Goal: Check status: Check status

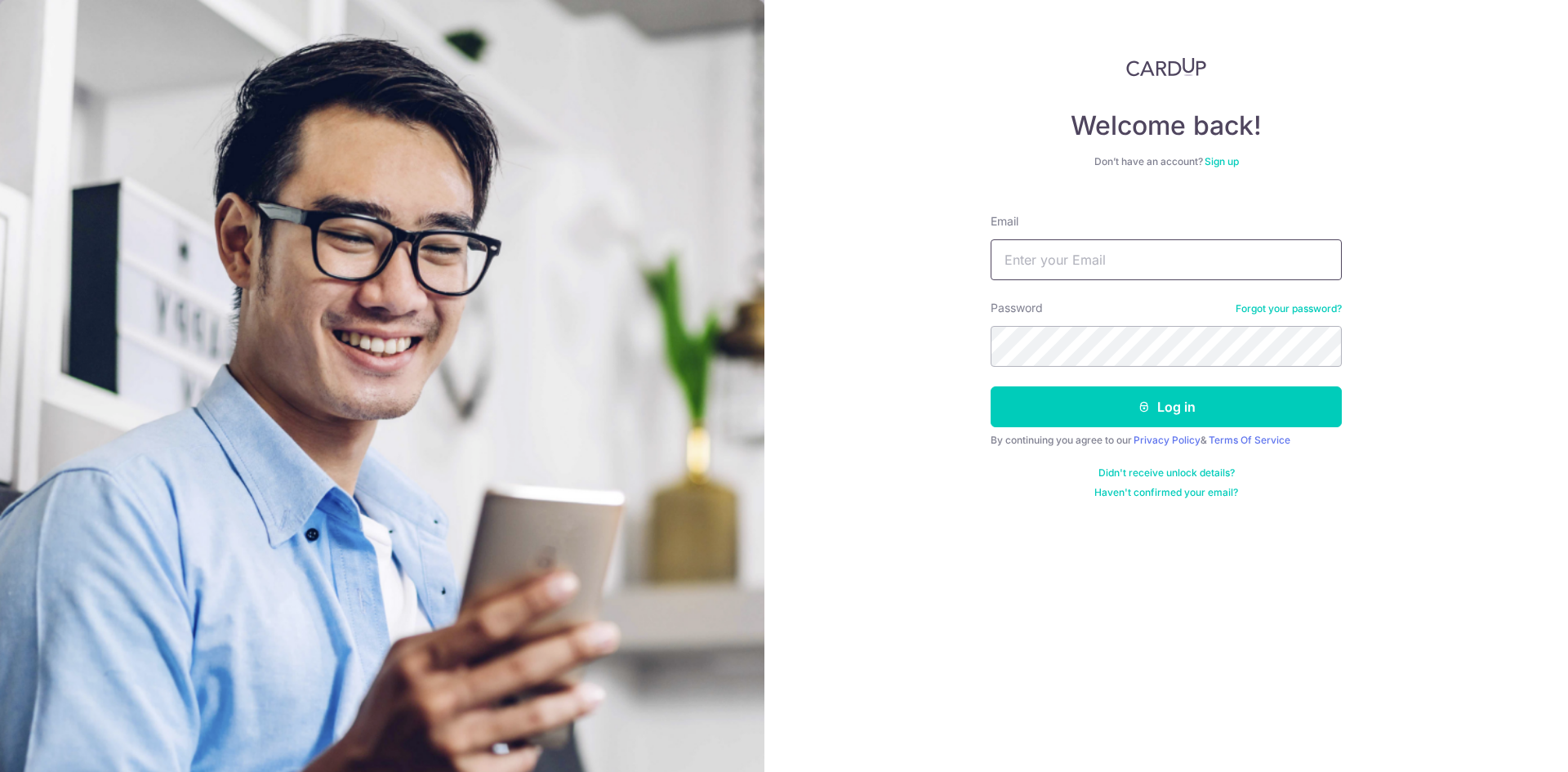
type input "[EMAIL_ADDRESS][DOMAIN_NAME]"
click at [991, 386] on button "Log in" at bounding box center [1166, 406] width 351 height 41
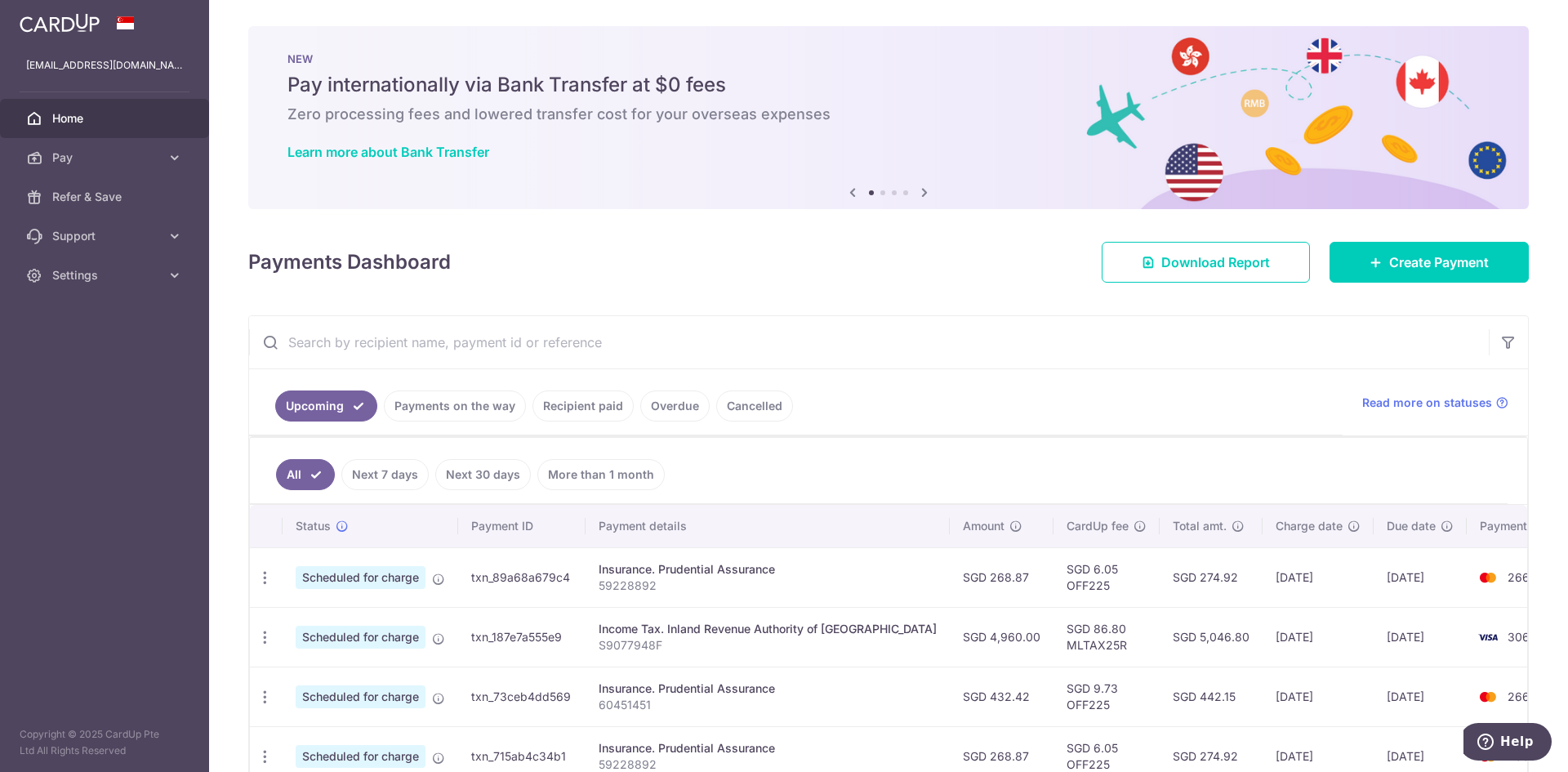
click at [458, 405] on link "Payments on the way" at bounding box center [455, 406] width 142 height 31
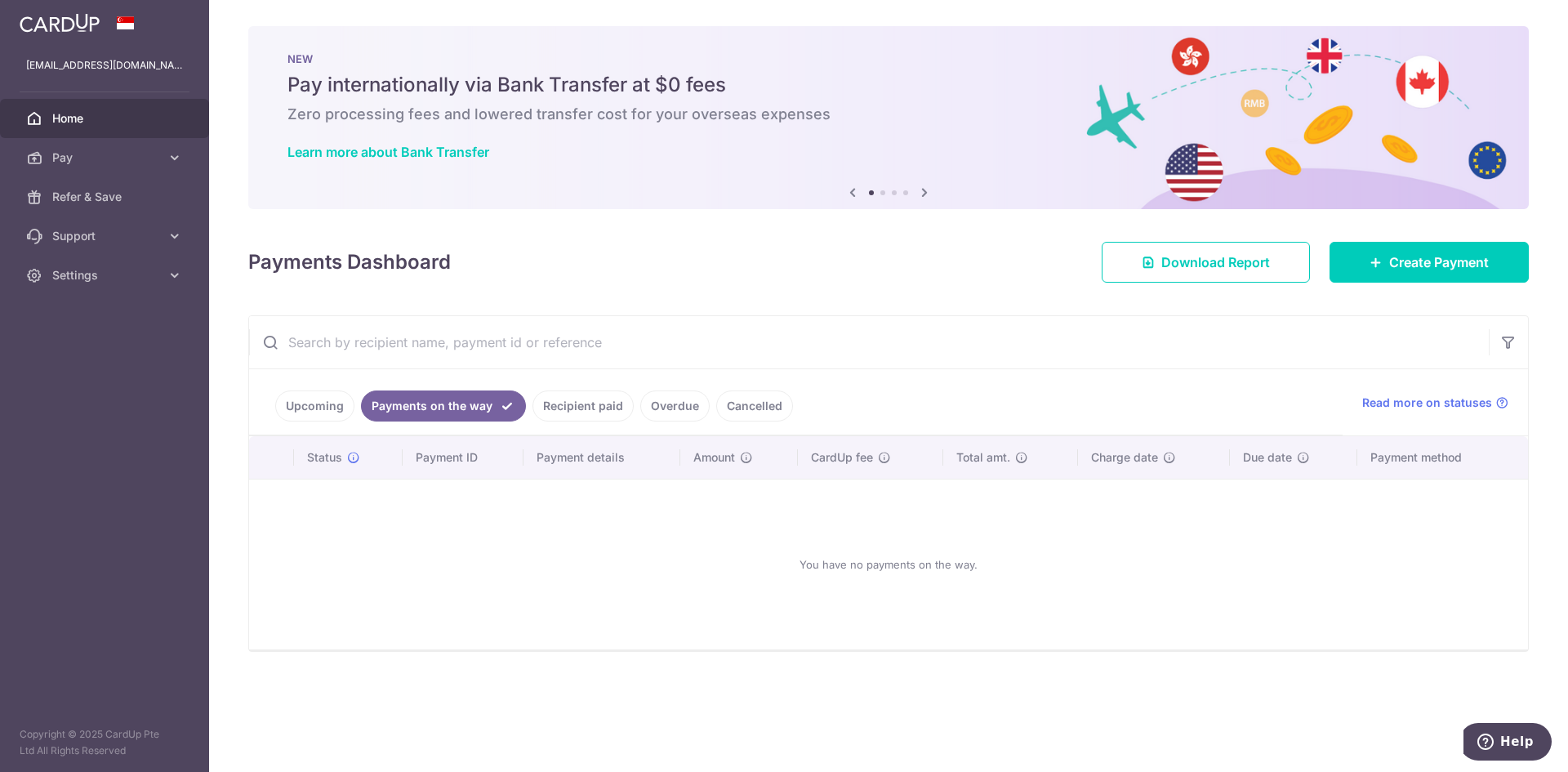
click at [576, 432] on ul "Upcoming Payments on the way Recipient paid Overdue Cancelled" at bounding box center [796, 402] width 1093 height 66
click at [599, 412] on link "Recipient paid" at bounding box center [583, 406] width 101 height 31
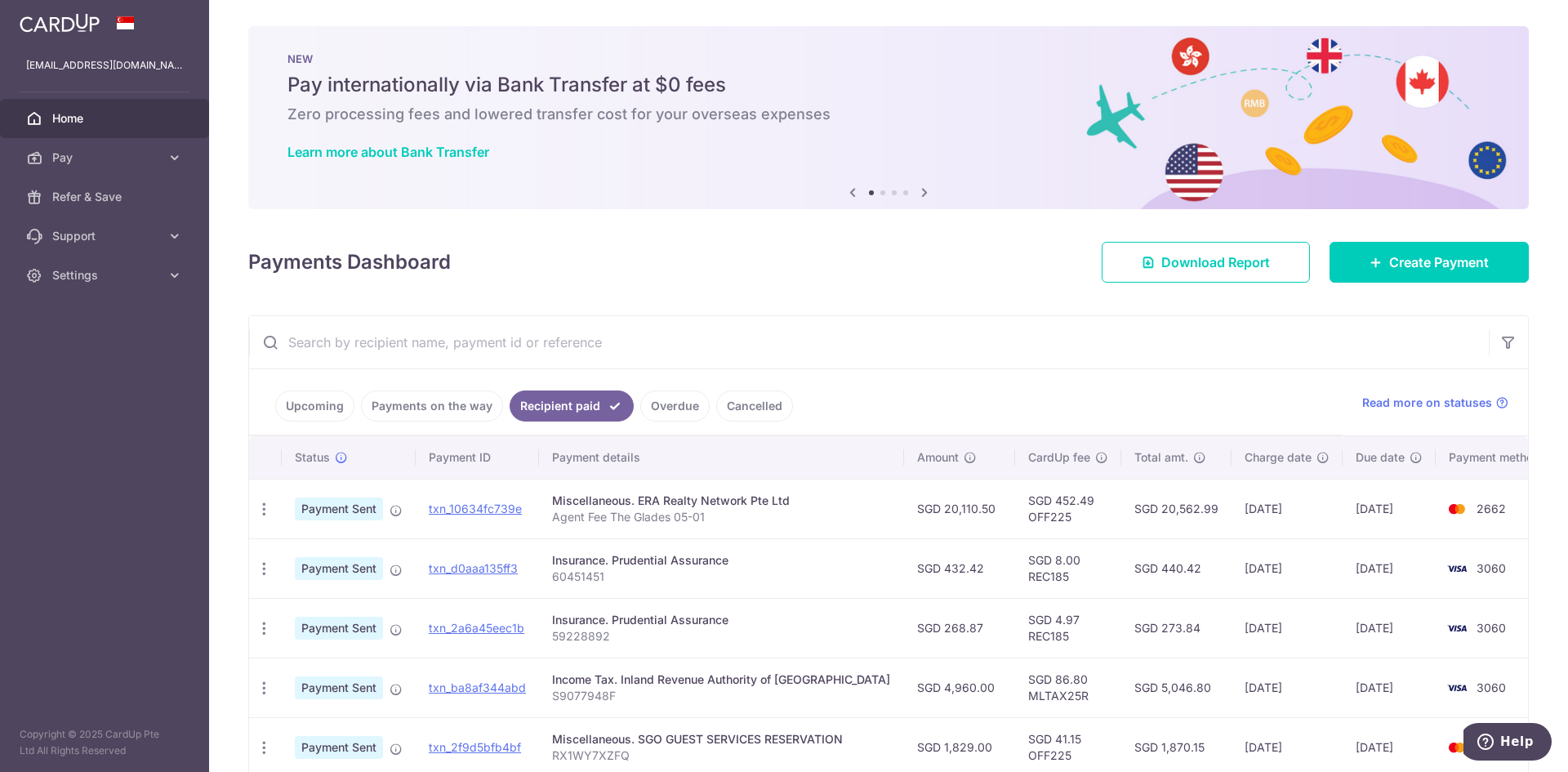
click at [452, 408] on link "Payments on the way" at bounding box center [432, 406] width 142 height 31
